Goal: Register for event/course

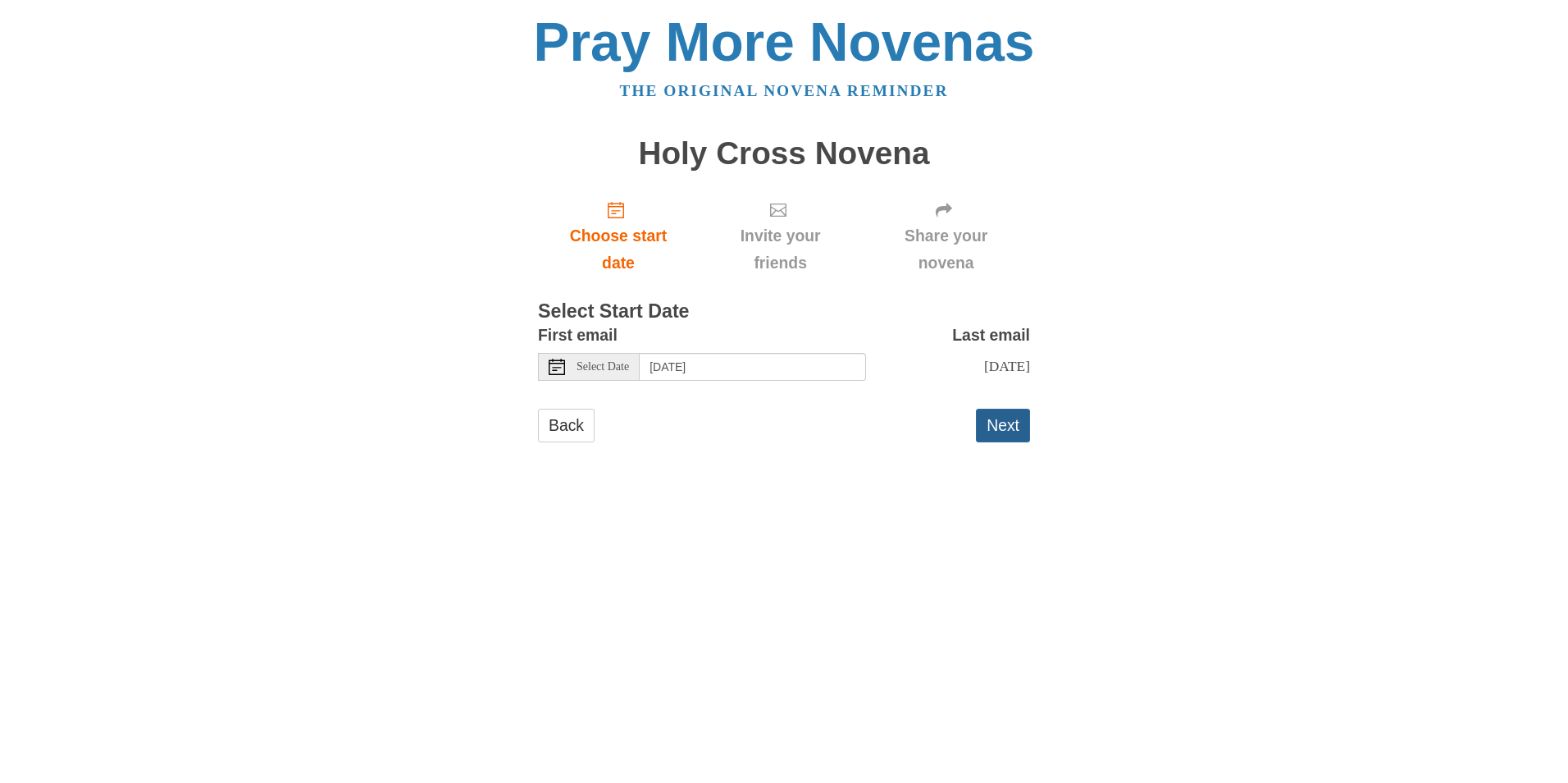
click at [994, 439] on button "Next" at bounding box center [1003, 426] width 54 height 34
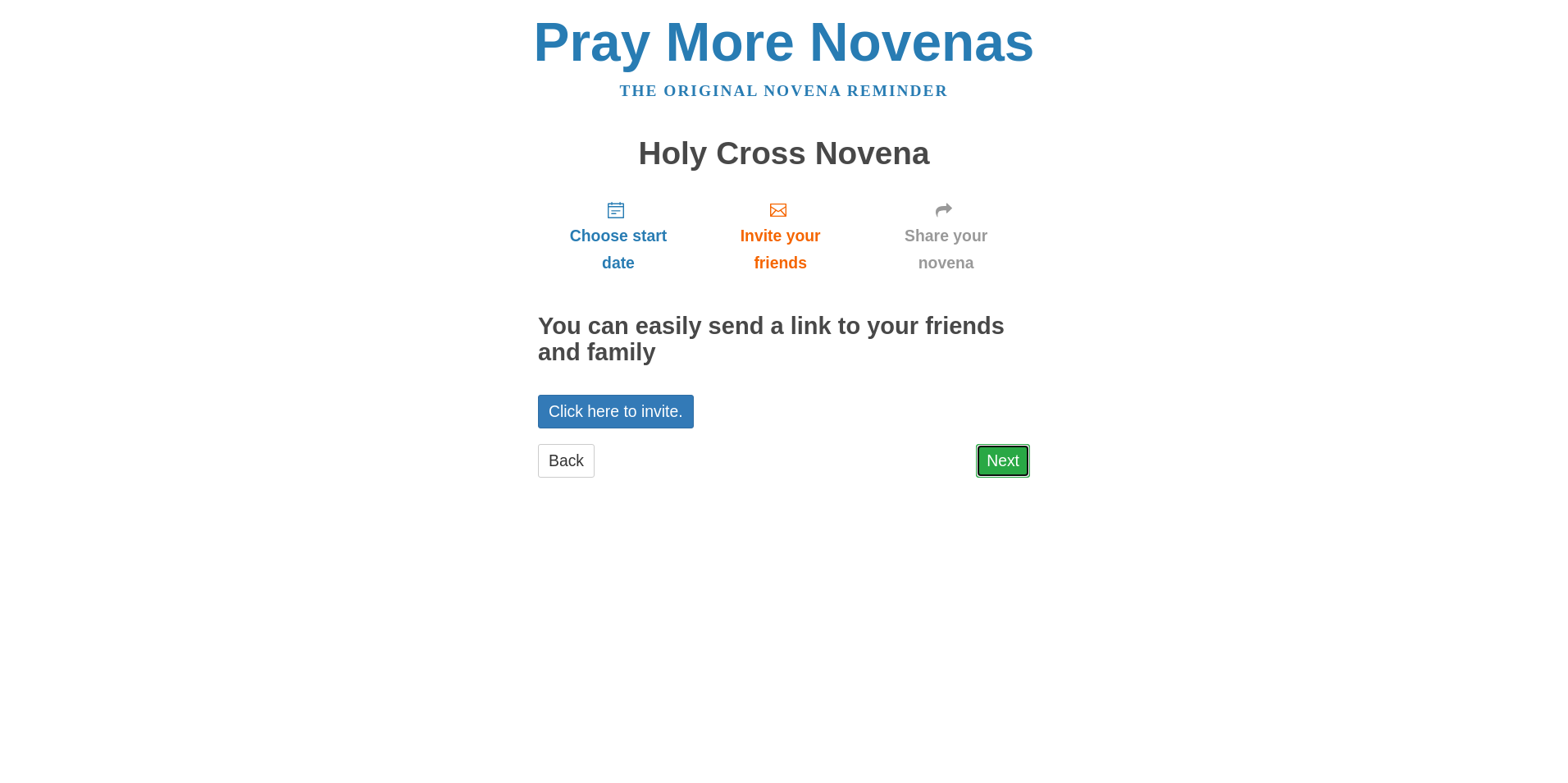
click at [1012, 465] on link "Next" at bounding box center [1003, 460] width 54 height 34
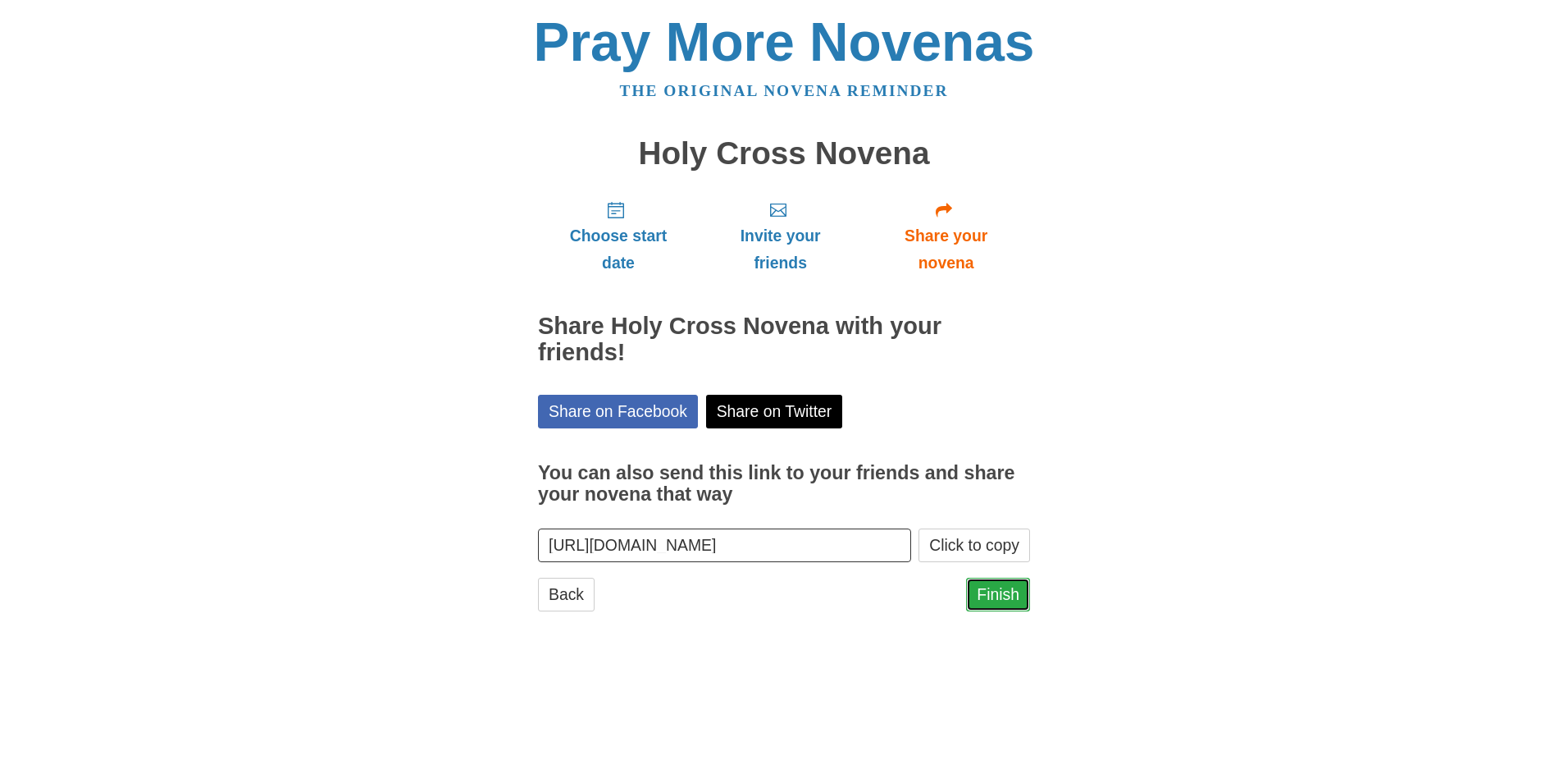
click at [998, 595] on link "Finish" at bounding box center [998, 595] width 64 height 34
